Goal: Transaction & Acquisition: Purchase product/service

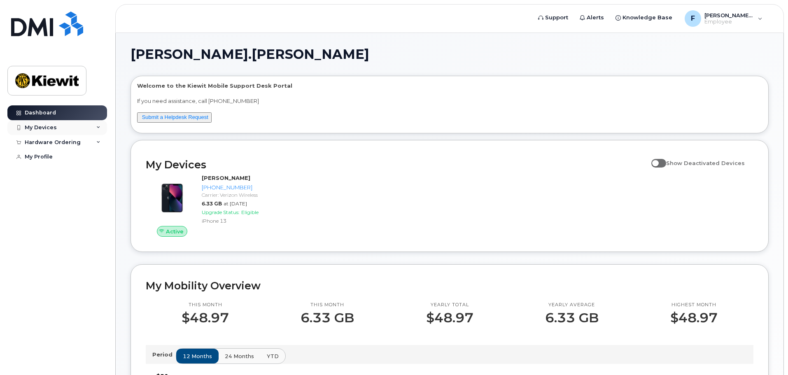
click at [56, 126] on div "My Devices" at bounding box center [57, 127] width 100 height 15
click at [52, 190] on div "Hardware Ordering" at bounding box center [53, 187] width 56 height 7
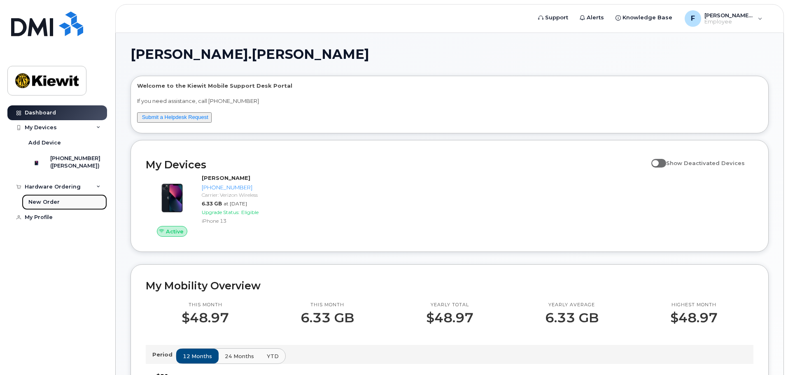
click at [47, 206] on div "New Order" at bounding box center [43, 202] width 31 height 7
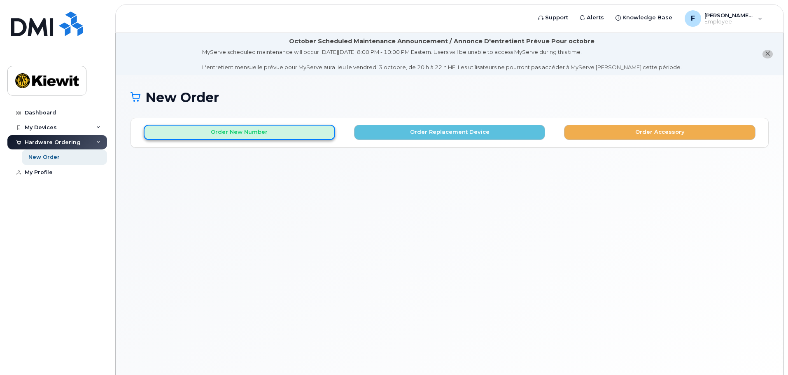
click at [239, 132] on button "Order New Number" at bounding box center [240, 132] width 192 height 15
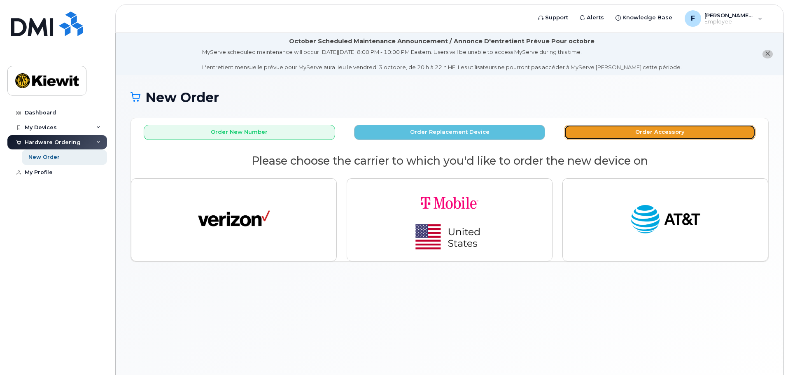
click at [688, 135] on button "Order Accessory" at bounding box center [660, 132] width 192 height 15
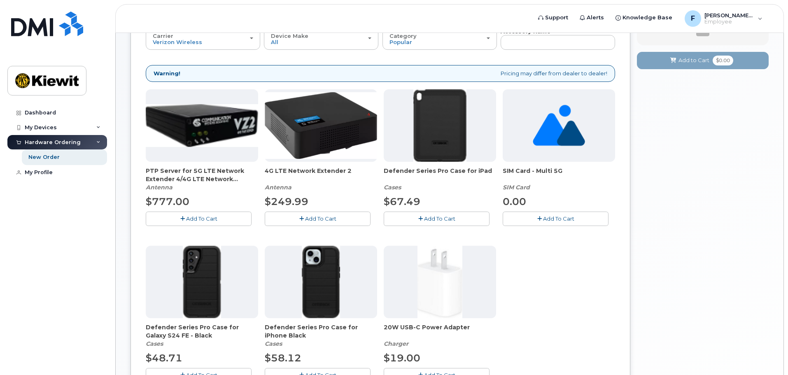
scroll to position [62, 0]
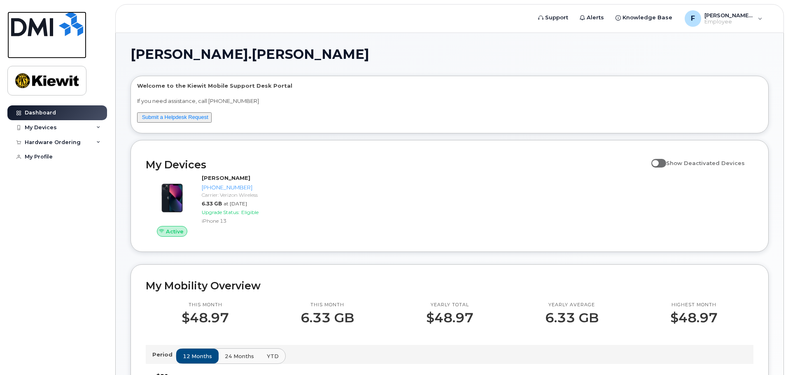
click at [32, 26] on img at bounding box center [47, 24] width 72 height 25
drag, startPoint x: 204, startPoint y: 116, endPoint x: 199, endPoint y: 128, distance: 12.5
click at [204, 116] on link "Submit a Helpdesk Request" at bounding box center [175, 117] width 66 height 6
click at [660, 164] on span at bounding box center [659, 163] width 15 height 8
click at [658, 162] on input "Show Deactivated Devices" at bounding box center [655, 158] width 7 height 7
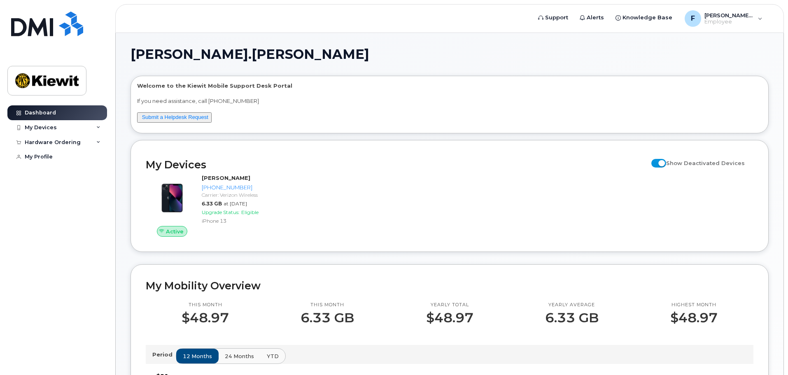
click at [658, 162] on input "Show Deactivated Devices" at bounding box center [655, 158] width 7 height 7
checkbox input "false"
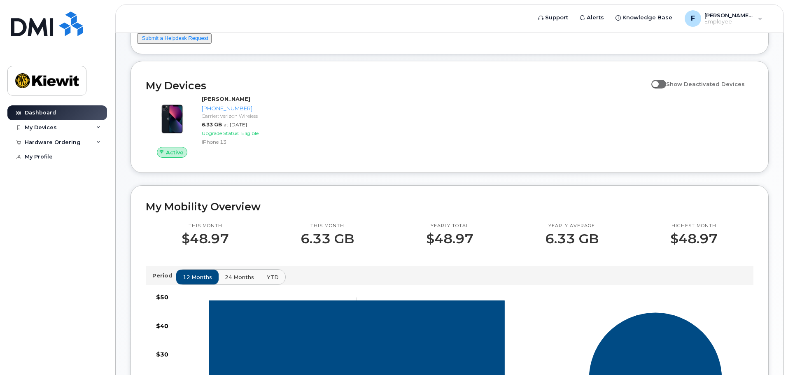
scroll to position [82, 0]
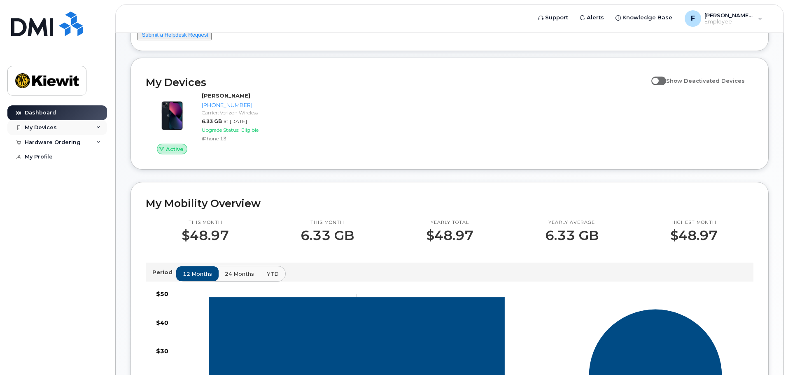
click at [100, 130] on div "My Devices" at bounding box center [57, 127] width 100 height 15
click at [100, 127] on icon at bounding box center [98, 128] width 4 height 4
click at [98, 143] on icon at bounding box center [98, 142] width 4 height 4
drag, startPoint x: 59, startPoint y: 156, endPoint x: 113, endPoint y: 175, distance: 57.7
click at [59, 156] on link "New Order" at bounding box center [64, 158] width 85 height 16
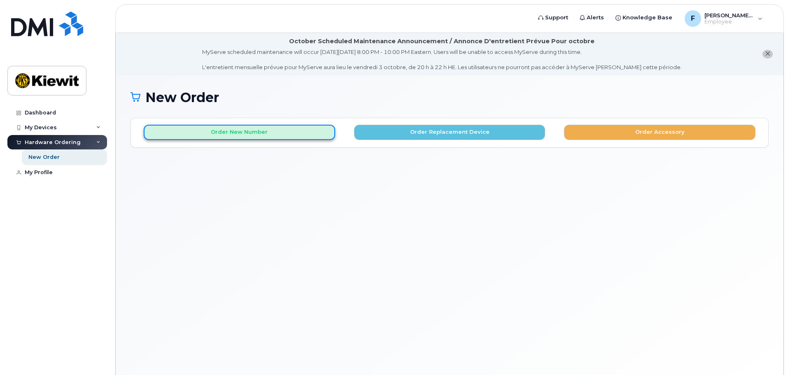
click at [230, 134] on button "Order New Number" at bounding box center [240, 132] width 192 height 15
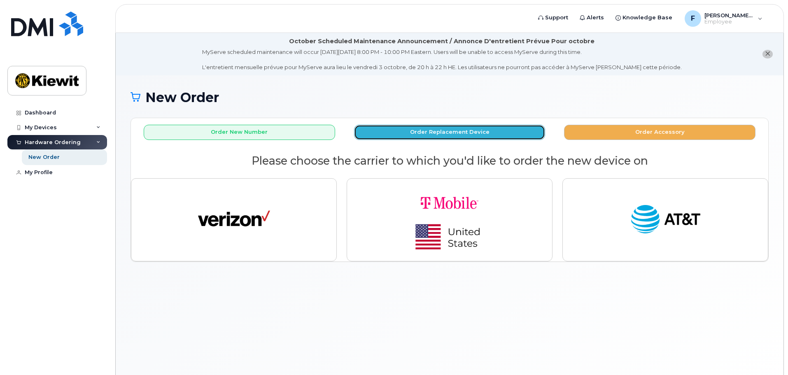
click at [467, 133] on button "Order Replacement Device" at bounding box center [450, 132] width 192 height 15
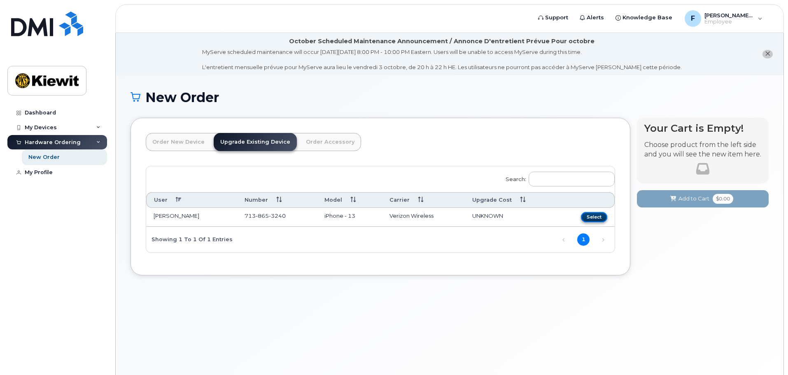
click at [590, 213] on button "Select" at bounding box center [594, 217] width 26 height 10
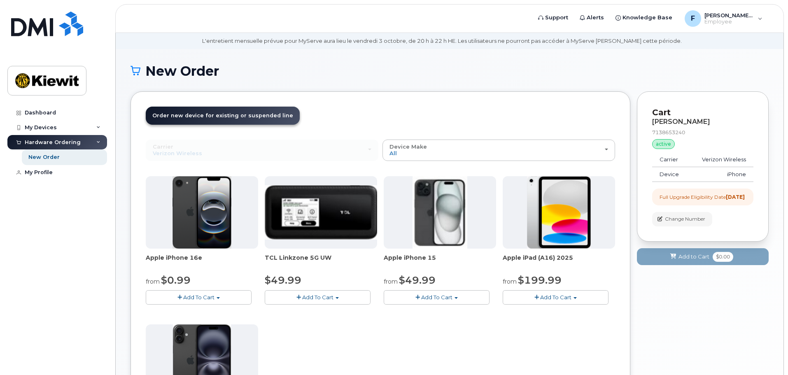
scroll to position [41, 0]
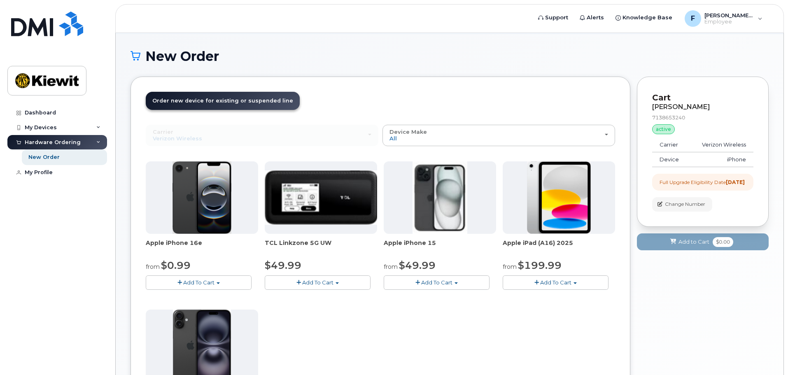
click at [569, 282] on span "Add To Cart" at bounding box center [555, 282] width 31 height 7
click at [554, 295] on link "$199.99 - 2 Year Upgrade (128GB)" at bounding box center [560, 298] width 111 height 10
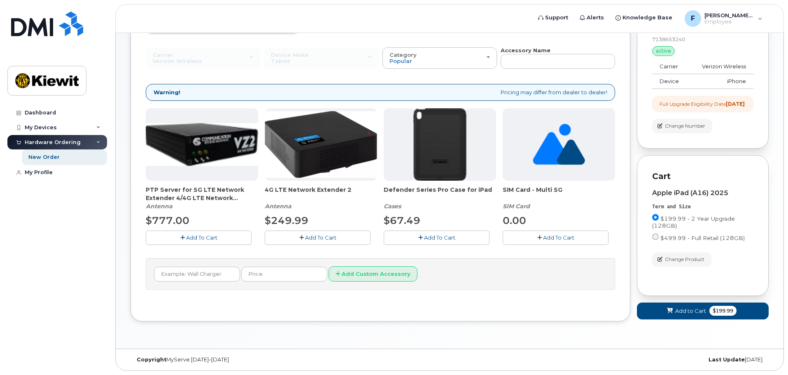
scroll to position [124, 0]
click at [676, 312] on span "Add to Cart" at bounding box center [690, 311] width 31 height 8
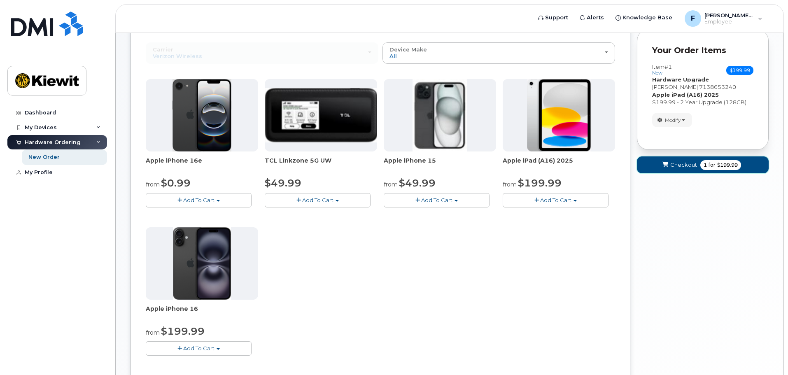
click at [676, 166] on span "Checkout" at bounding box center [684, 165] width 27 height 8
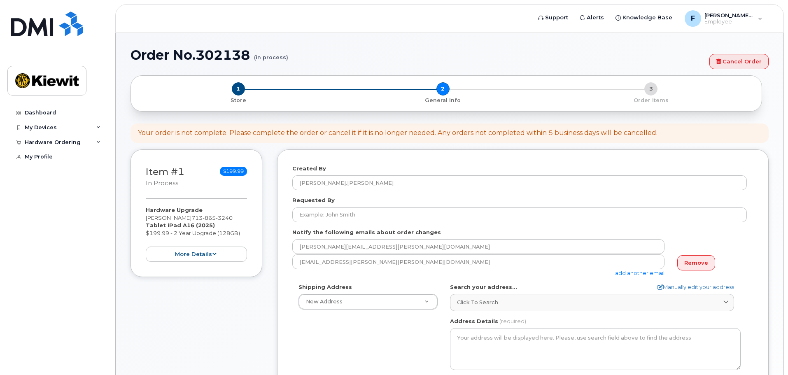
select select
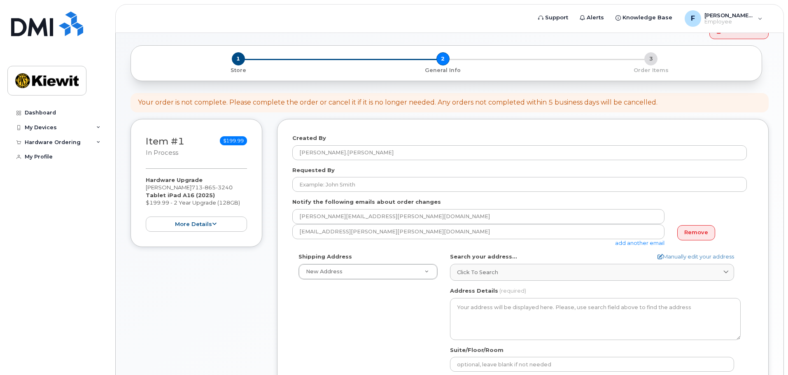
scroll to position [65, 0]
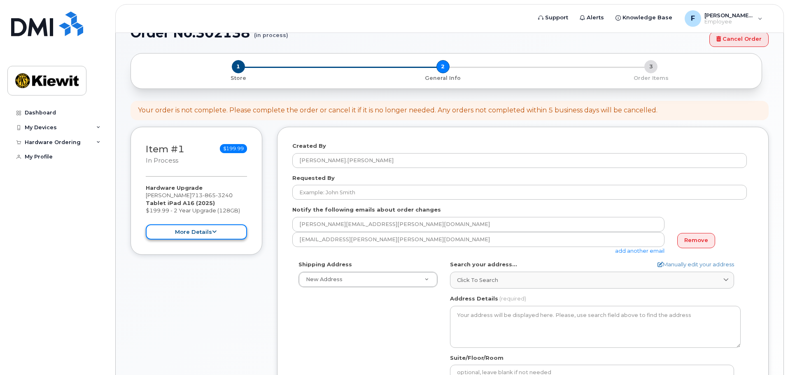
click at [237, 231] on button "more details" at bounding box center [196, 231] width 101 height 15
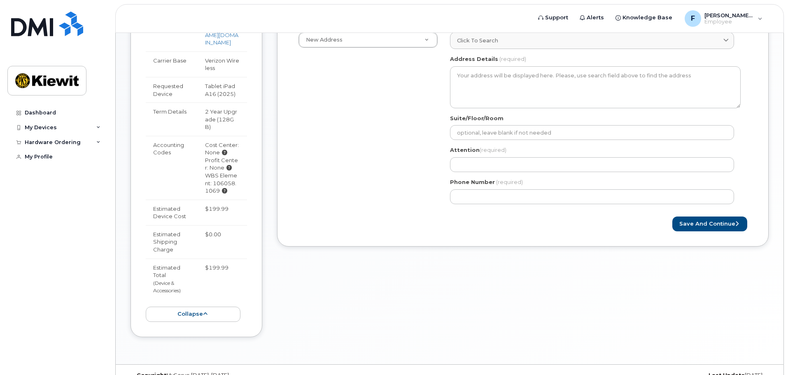
scroll to position [327, 0]
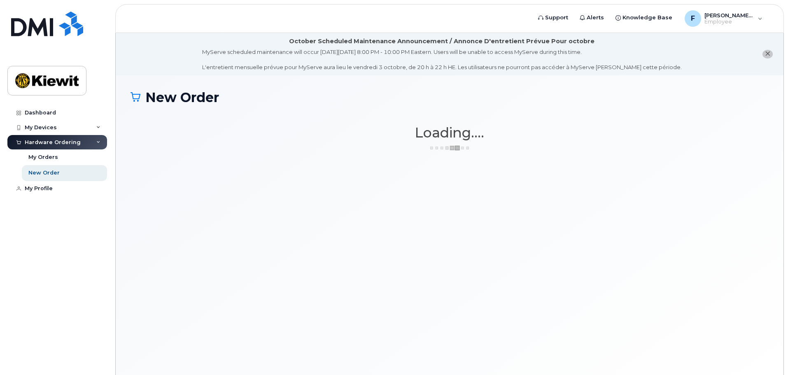
click at [290, 175] on div "New Order × Share This Order If you want to allow others to create or edit orde…" at bounding box center [450, 235] width 668 height 320
click at [23, 141] on div at bounding box center [18, 142] width 9 height 7
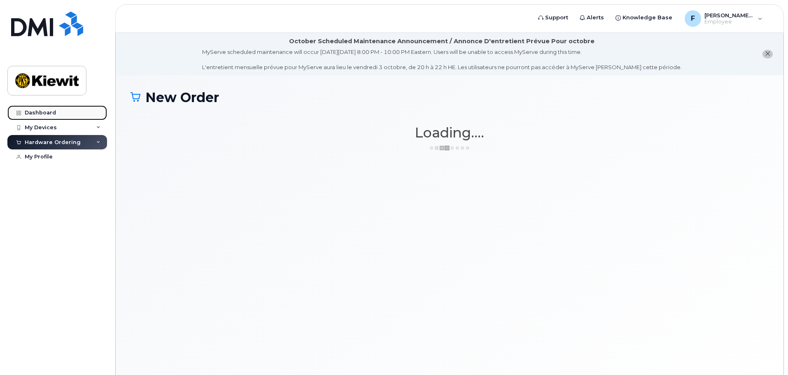
click at [60, 109] on link "Dashboard" at bounding box center [57, 112] width 100 height 15
click at [36, 112] on div "Dashboard" at bounding box center [40, 113] width 31 height 7
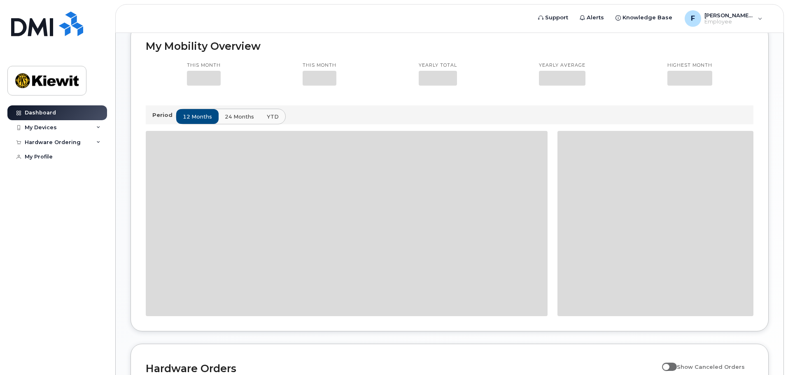
scroll to position [247, 0]
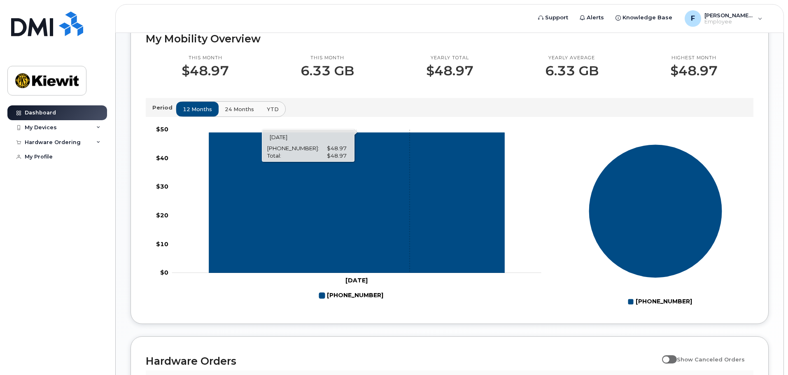
click at [410, 166] on icon "713-865-3240" at bounding box center [357, 203] width 296 height 140
drag, startPoint x: 232, startPoint y: 108, endPoint x: 255, endPoint y: 114, distance: 23.8
click at [233, 108] on span "24 months" at bounding box center [239, 109] width 29 height 8
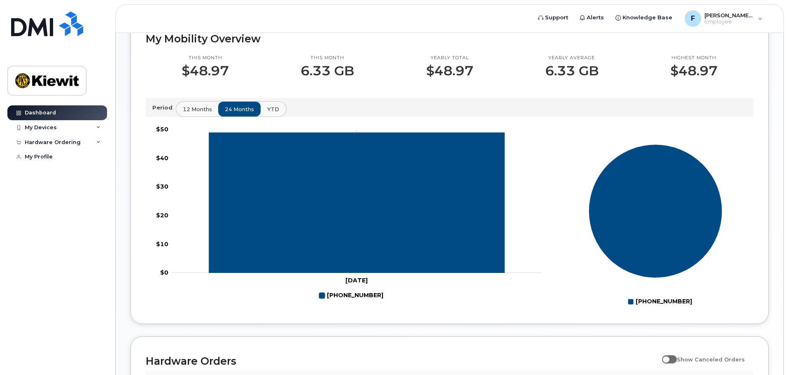
click at [272, 109] on span "YTD" at bounding box center [273, 109] width 12 height 8
click at [189, 109] on span "12 months" at bounding box center [197, 109] width 29 height 8
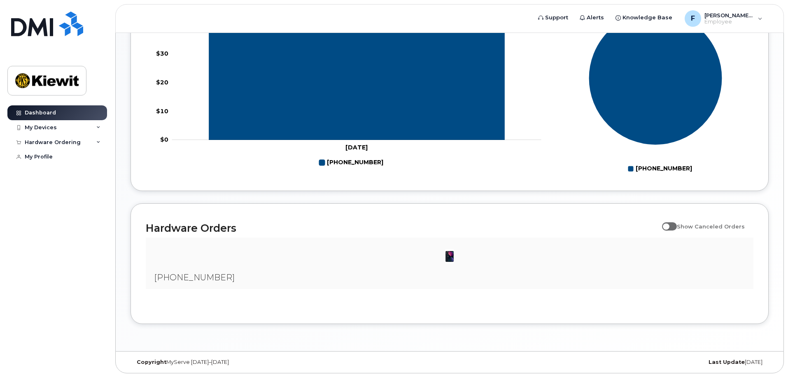
scroll to position [383, 0]
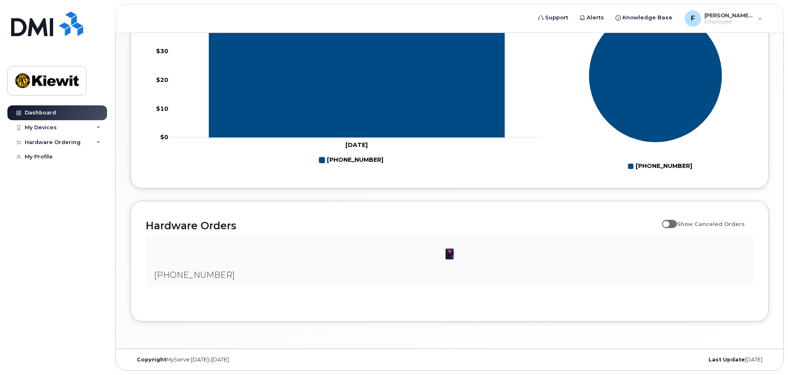
click at [449, 255] on img at bounding box center [450, 254] width 16 height 16
click at [300, 238] on div "[PHONE_NUMBER]" at bounding box center [450, 260] width 608 height 51
click at [210, 220] on h2 "Hardware Orders" at bounding box center [402, 226] width 512 height 12
drag, startPoint x: 209, startPoint y: 229, endPoint x: 214, endPoint y: 228, distance: 5.0
click at [211, 229] on h2 "Hardware Orders" at bounding box center [402, 226] width 512 height 12
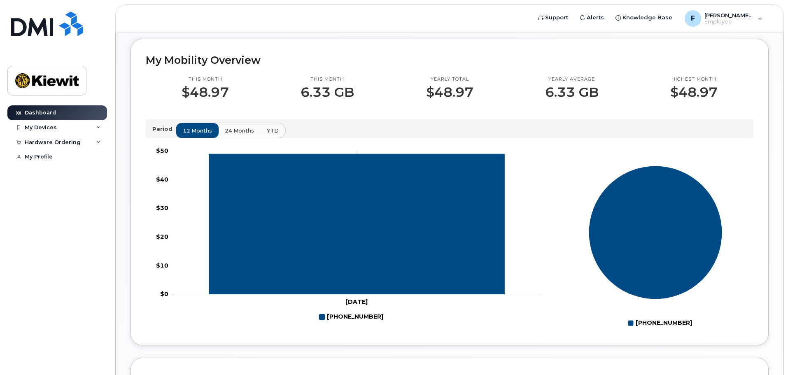
scroll to position [94, 0]
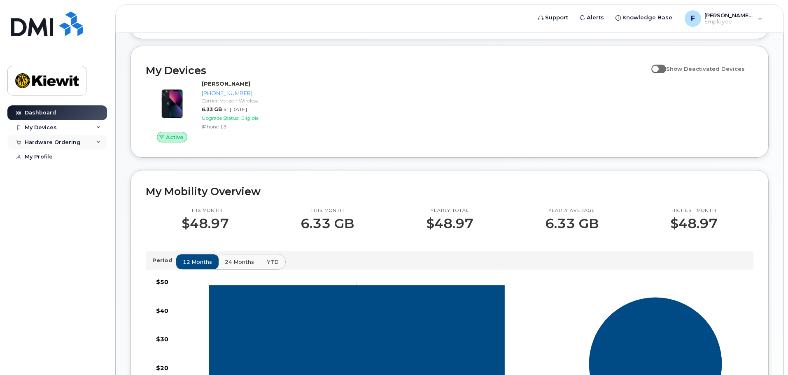
click at [75, 143] on div "Hardware Ordering" at bounding box center [53, 142] width 56 height 7
click at [64, 161] on link "My Orders" at bounding box center [64, 158] width 85 height 16
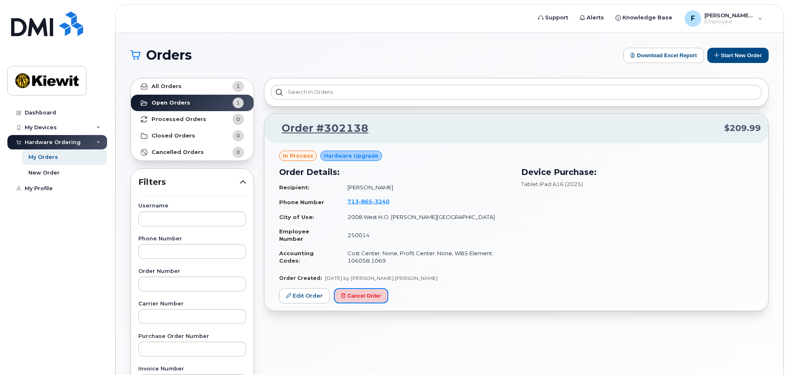
drag, startPoint x: 369, startPoint y: 292, endPoint x: 440, endPoint y: 25, distance: 276.6
click at [369, 293] on button "Cancel Order" at bounding box center [361, 295] width 54 height 15
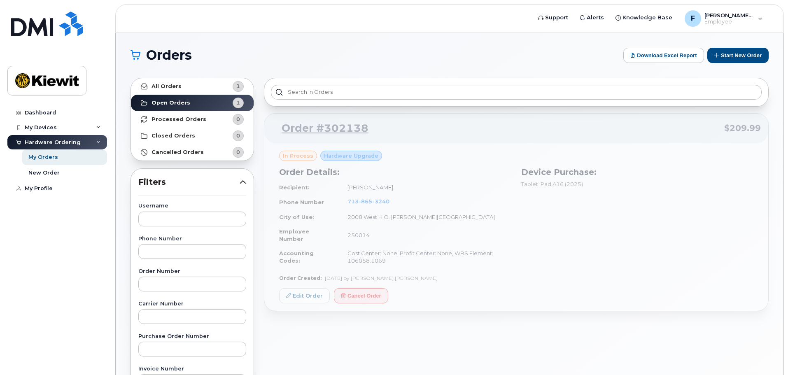
click at [442, 255] on div "Order #302138 $209.99 in process Hardware Upgrade Order Details: Recipient: Fra…" at bounding box center [516, 212] width 505 height 198
click at [508, 178] on div "Order #302138 $209.99 in process Hardware Upgrade Order Details: Recipient: Fra…" at bounding box center [516, 212] width 505 height 198
click at [44, 111] on div "Dashboard" at bounding box center [40, 113] width 31 height 7
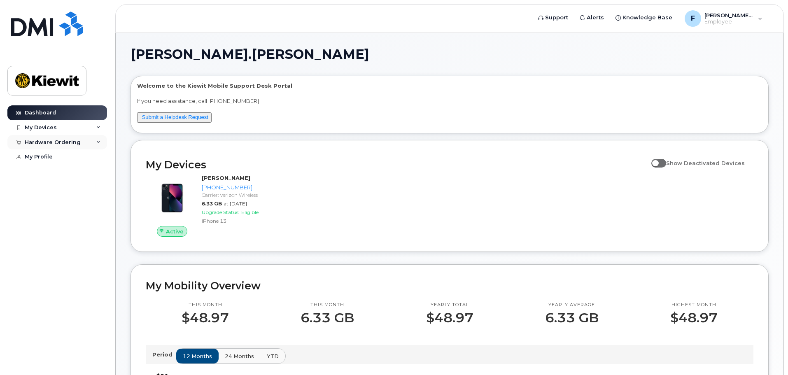
click at [56, 144] on div "Hardware Ordering" at bounding box center [53, 142] width 56 height 7
click at [47, 160] on div "My Orders" at bounding box center [43, 157] width 30 height 7
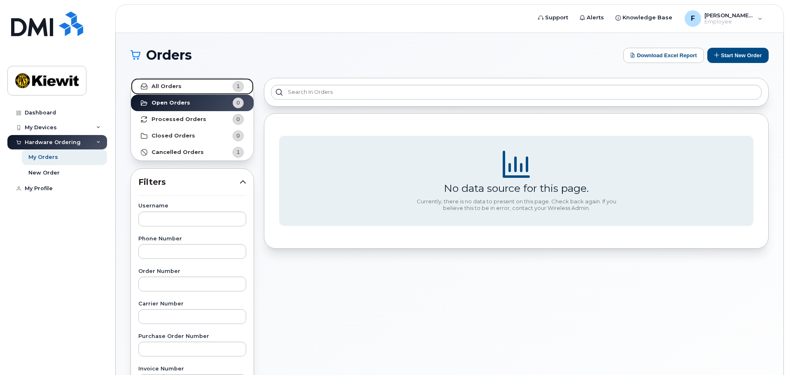
click at [209, 85] on link "All Orders 1" at bounding box center [192, 86] width 123 height 16
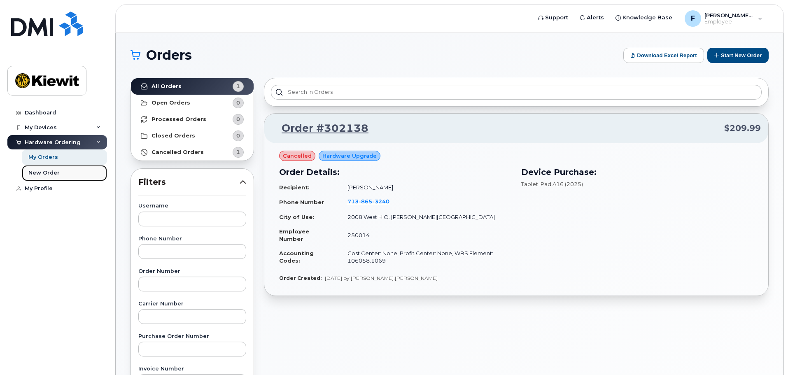
click at [42, 171] on div "New Order" at bounding box center [43, 172] width 31 height 7
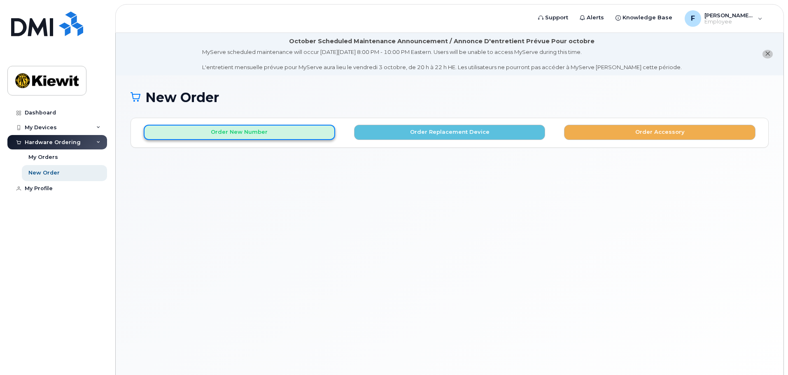
click at [264, 133] on button "Order New Number" at bounding box center [240, 132] width 192 height 15
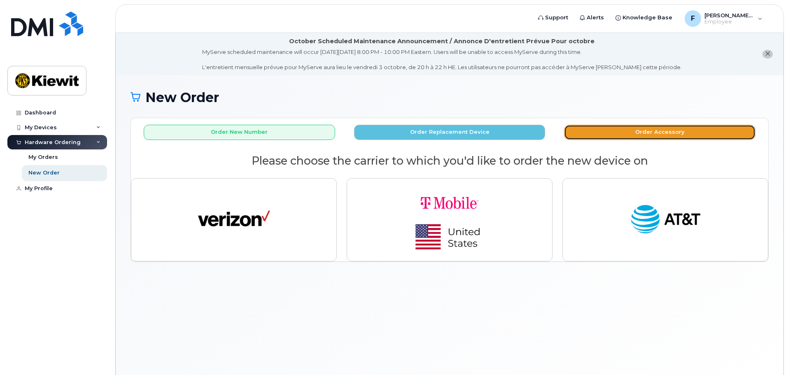
click at [668, 132] on button "Order Accessory" at bounding box center [660, 132] width 192 height 15
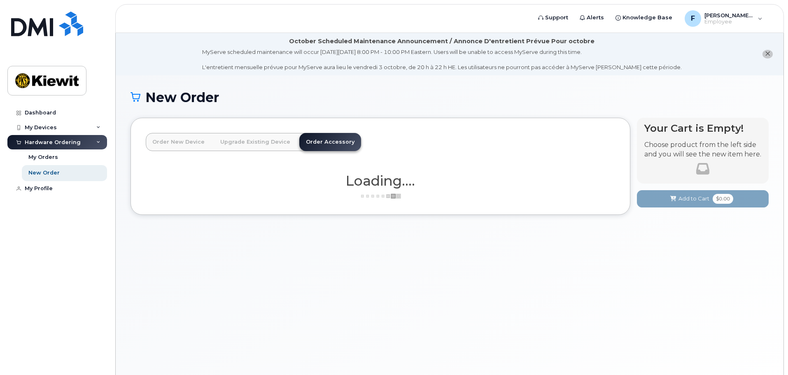
click at [269, 141] on link "Upgrade Existing Device" at bounding box center [255, 142] width 83 height 18
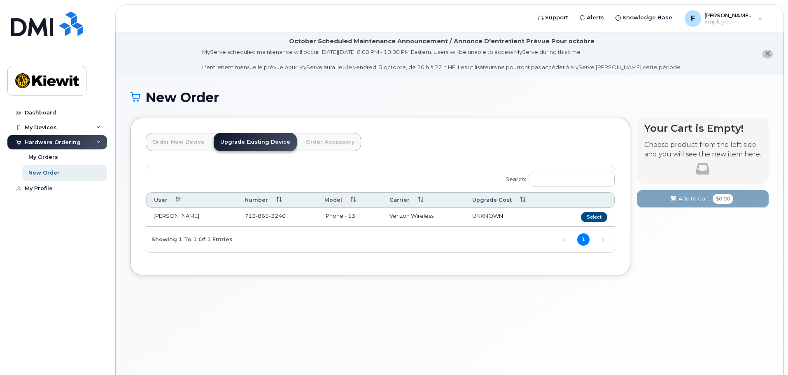
scroll to position [47, 0]
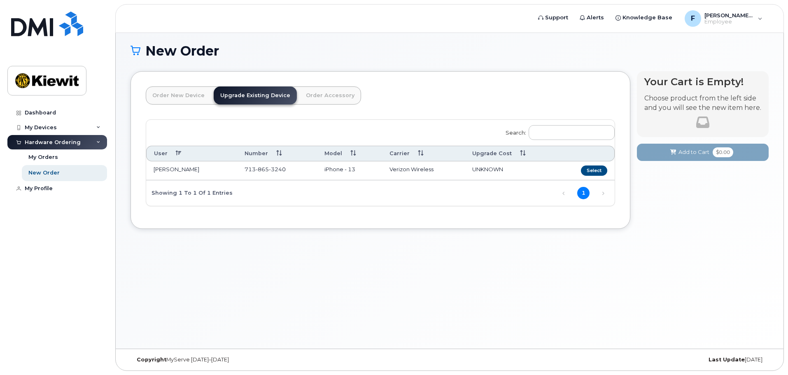
click at [214, 175] on td "[PERSON_NAME]" at bounding box center [191, 170] width 91 height 19
click at [514, 170] on td "UNKNOWN" at bounding box center [511, 170] width 92 height 19
click at [454, 175] on td "Verizon Wireless" at bounding box center [423, 170] width 83 height 19
click at [514, 173] on td "UNKNOWN" at bounding box center [511, 170] width 92 height 19
drag, startPoint x: 449, startPoint y: 237, endPoint x: 453, endPoint y: 254, distance: 16.9
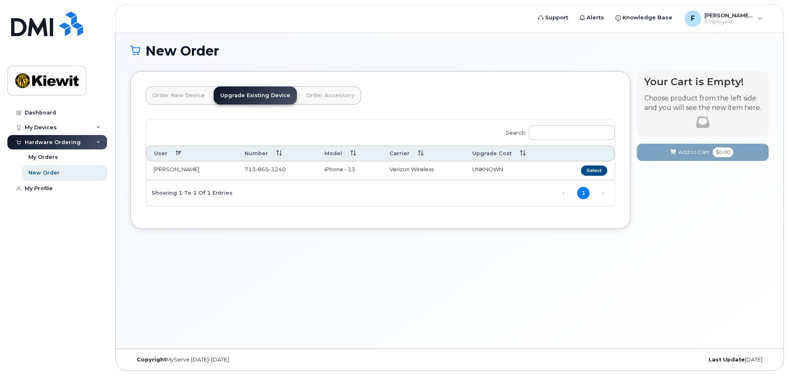
click at [449, 238] on div "Order New Device Upgrade Existing Device Order Accessory Order new device and n…" at bounding box center [450, 156] width 638 height 170
click at [484, 307] on div "New Order × Share This Order If you want to allow others to create or edit orde…" at bounding box center [450, 189] width 668 height 320
drag, startPoint x: 49, startPoint y: 114, endPoint x: 54, endPoint y: 113, distance: 4.7
click at [49, 114] on div "Dashboard" at bounding box center [40, 113] width 31 height 7
